Goal: Task Accomplishment & Management: Manage account settings

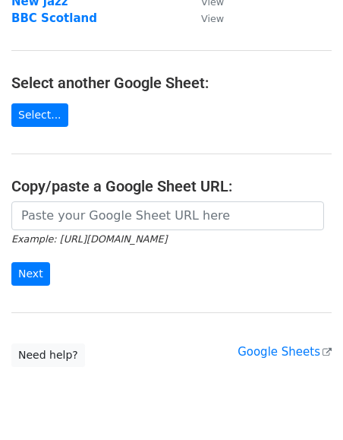
scroll to position [191, 0]
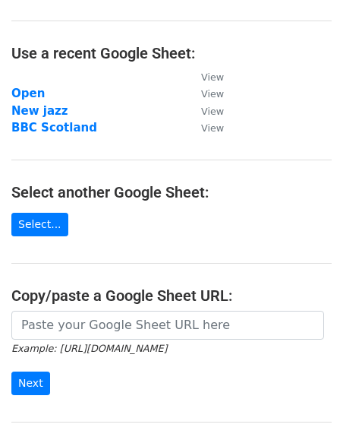
scroll to position [112, 0]
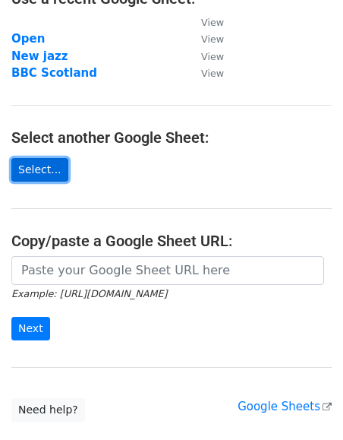
click at [35, 171] on link "Select..." at bounding box center [39, 170] width 57 height 24
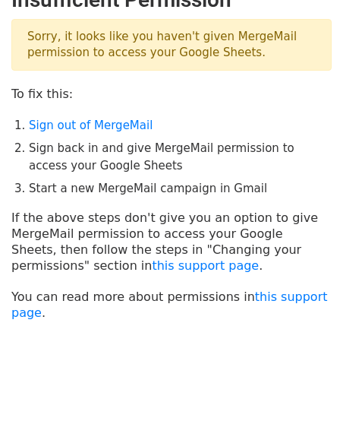
scroll to position [28, 0]
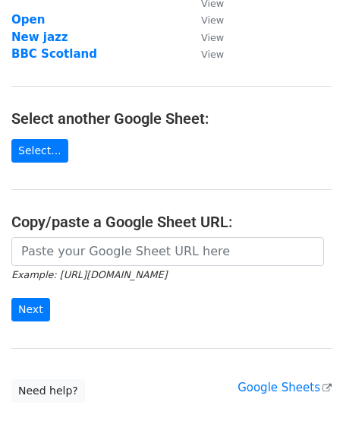
scroll to position [153, 0]
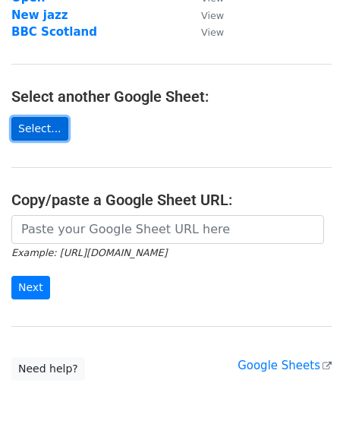
click at [38, 137] on link "Select..." at bounding box center [39, 129] width 57 height 24
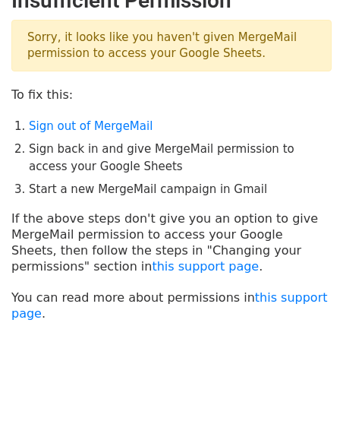
scroll to position [41, 0]
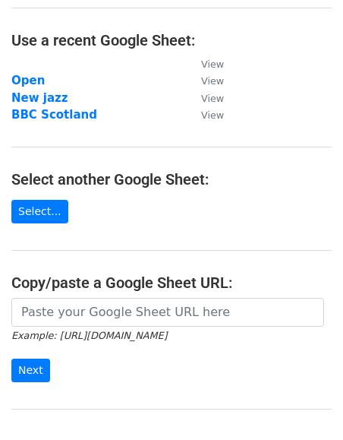
scroll to position [92, 0]
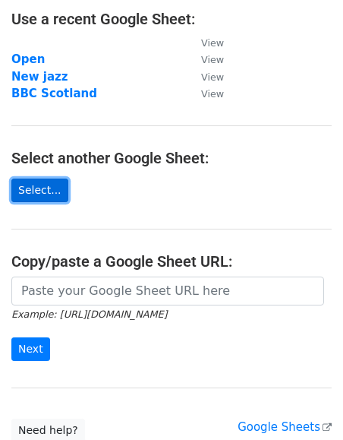
click at [32, 192] on link "Select..." at bounding box center [39, 190] width 57 height 24
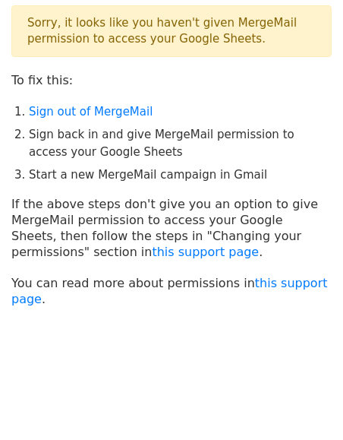
scroll to position [41, 0]
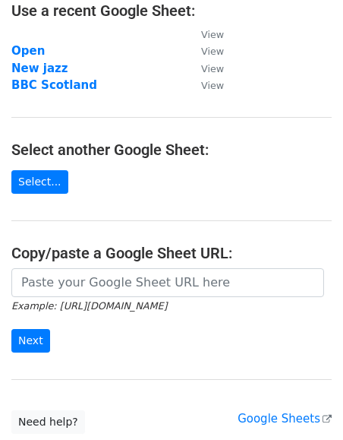
scroll to position [135, 0]
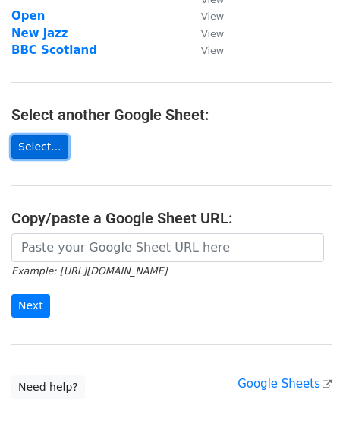
click at [30, 149] on link "Select..." at bounding box center [39, 147] width 57 height 24
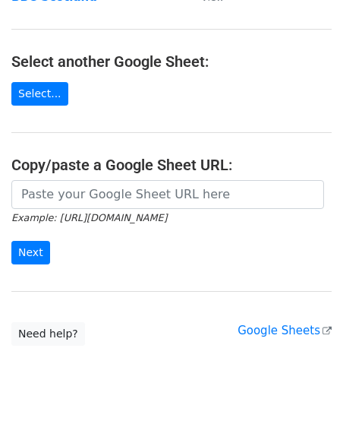
scroll to position [216, 0]
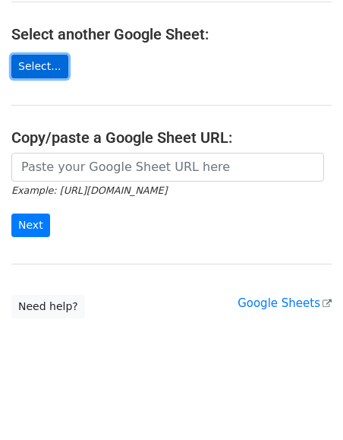
click at [48, 67] on link "Select..." at bounding box center [39, 67] width 57 height 24
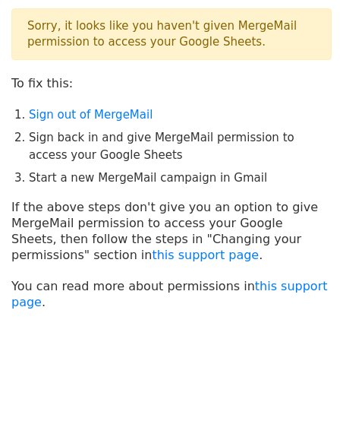
scroll to position [41, 0]
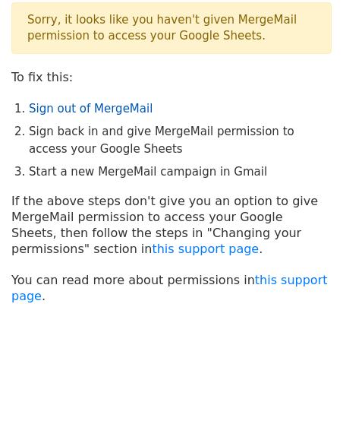
click at [87, 109] on link "Sign out of MergeMail" at bounding box center [91, 109] width 124 height 14
